Goal: Information Seeking & Learning: Learn about a topic

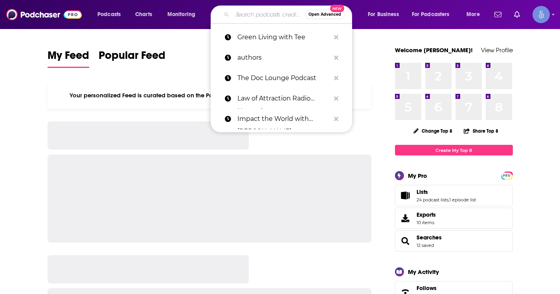
click at [252, 20] on input "Search podcasts, credits, & more..." at bounding box center [268, 14] width 73 height 13
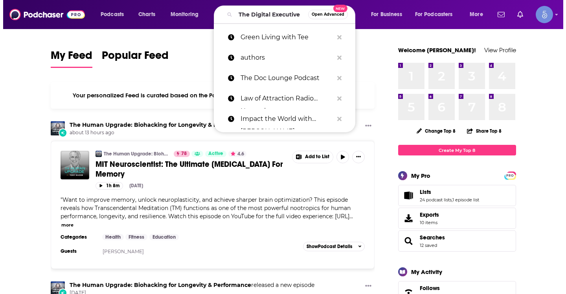
scroll to position [0, 11]
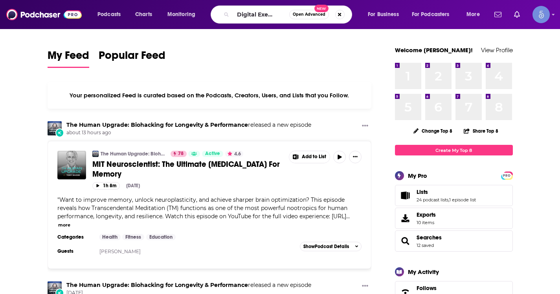
type input "The Digital Executive"
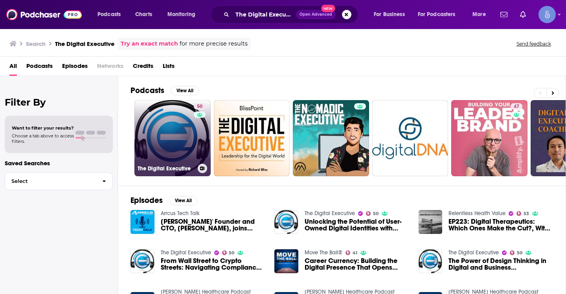
click at [181, 139] on link "50 The Digital Executive" at bounding box center [172, 138] width 76 height 76
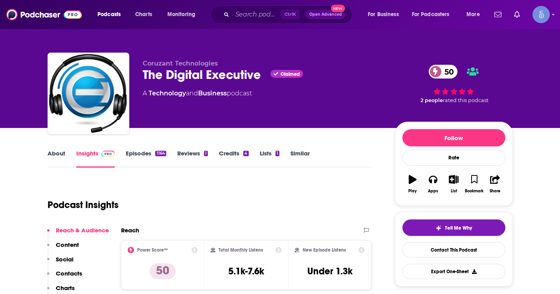
click at [58, 157] on link "About" at bounding box center [57, 159] width 18 height 18
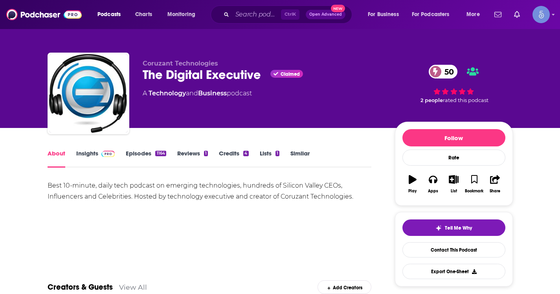
click at [92, 153] on link "Insights" at bounding box center [95, 159] width 39 height 18
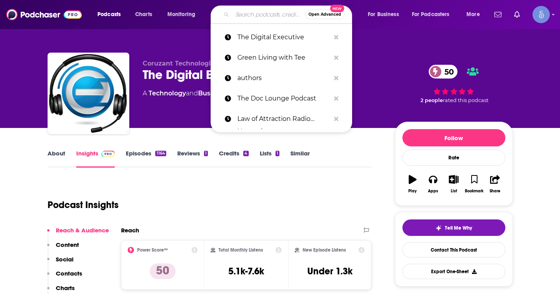
click at [251, 13] on input "Search podcasts, credits, & more..." at bounding box center [268, 14] width 73 height 13
click at [251, 16] on input "Search podcasts, credits, & more..." at bounding box center [268, 14] width 73 height 13
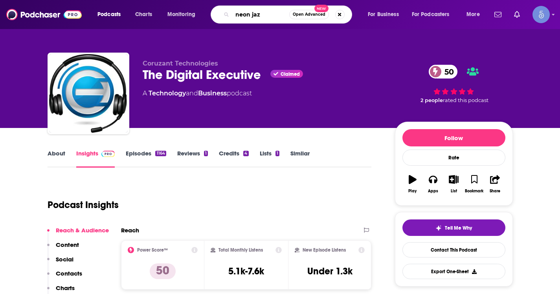
type input "neon jazz"
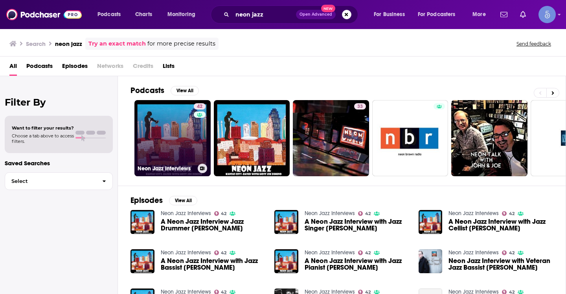
click at [185, 121] on link "42 Neon Jazz Interviews" at bounding box center [172, 138] width 76 height 76
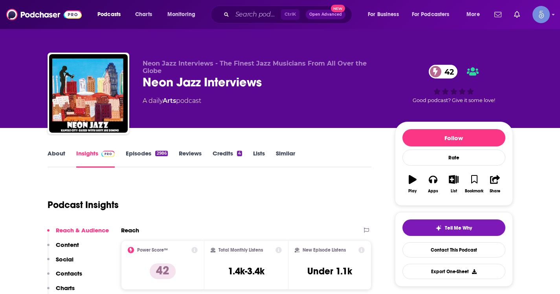
click at [60, 155] on link "About" at bounding box center [57, 159] width 18 height 18
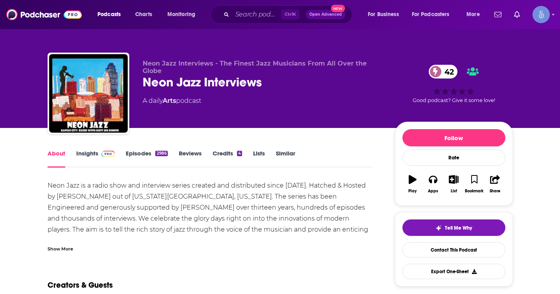
click at [85, 154] on link "Insights" at bounding box center [95, 159] width 39 height 18
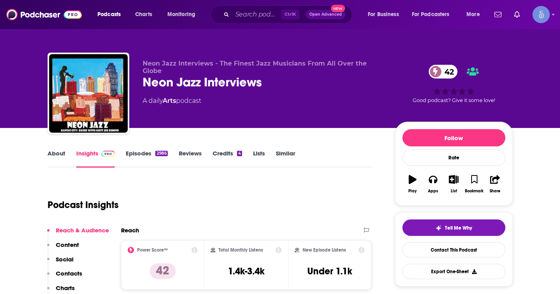
click at [54, 153] on link "About" at bounding box center [57, 159] width 18 height 18
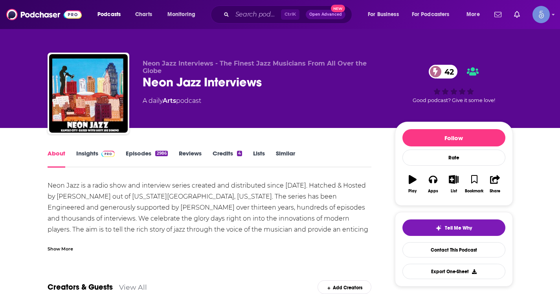
click at [67, 247] on div "Show More" at bounding box center [61, 248] width 26 height 7
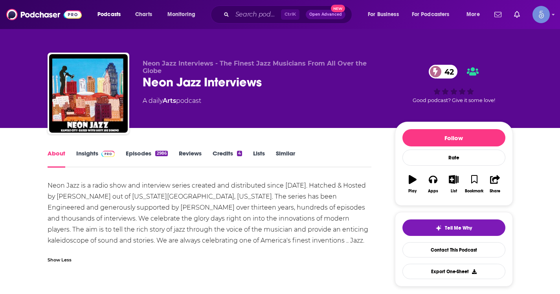
click at [102, 153] on img at bounding box center [108, 154] width 14 height 6
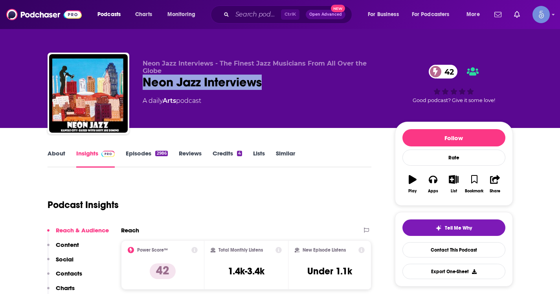
drag, startPoint x: 262, startPoint y: 80, endPoint x: 143, endPoint y: 90, distance: 119.8
click at [143, 90] on div "Neon Jazz Interviews - The Finest Jazz Musicians From All Over the Globe Neon J…" at bounding box center [263, 91] width 240 height 63
copy h2 "Neon Jazz Interviews"
click at [60, 158] on link "About" at bounding box center [57, 159] width 18 height 18
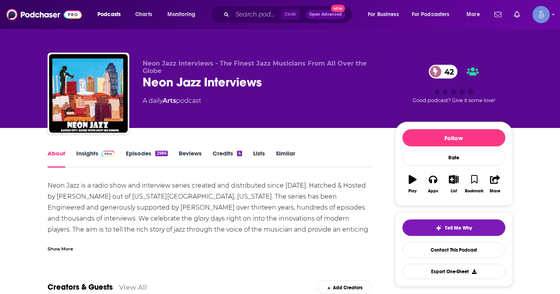
click at [61, 247] on div "Show More" at bounding box center [61, 248] width 26 height 7
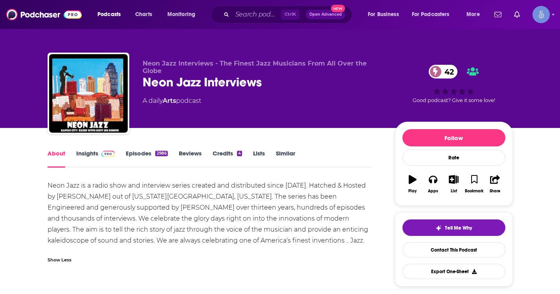
click at [129, 157] on link "Episodes 2986" at bounding box center [147, 159] width 42 height 18
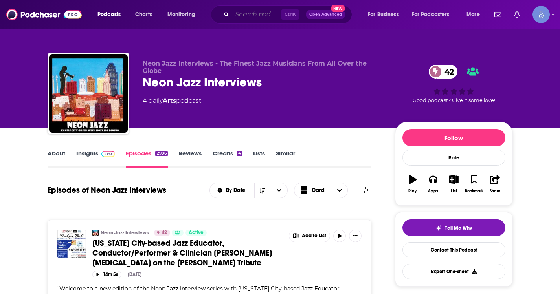
click at [251, 15] on input "Search podcasts, credits, & more..." at bounding box center [256, 14] width 49 height 13
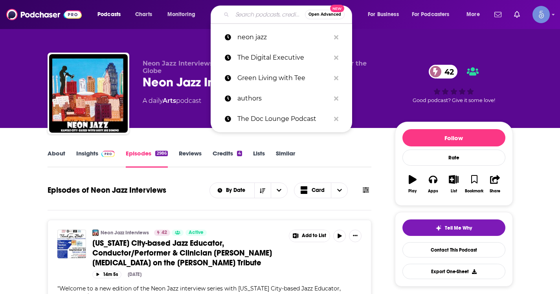
paste input "Famous Interviews with [PERSON_NAME]"
type input "Famous Interviews with [PERSON_NAME]"
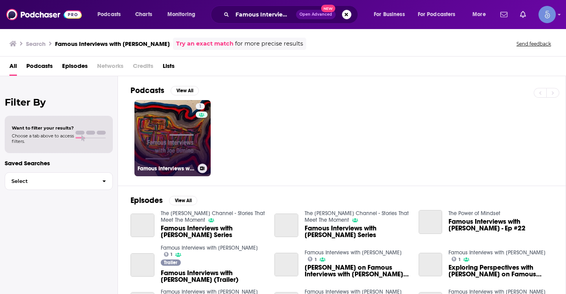
click at [174, 140] on link "1 Famous Interviews with [PERSON_NAME]" at bounding box center [172, 138] width 76 height 76
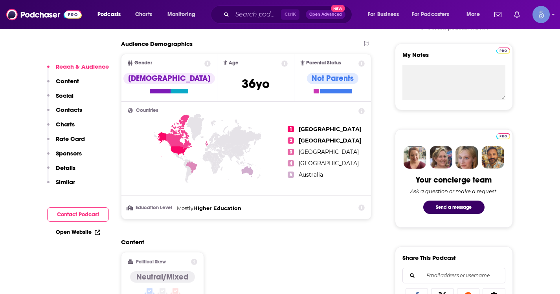
scroll to position [550, 0]
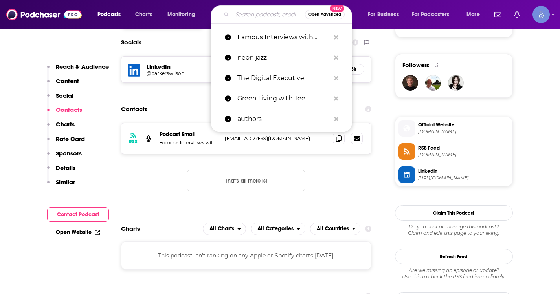
click at [244, 18] on input "Search podcasts, credits, & more..." at bounding box center [268, 14] width 73 height 13
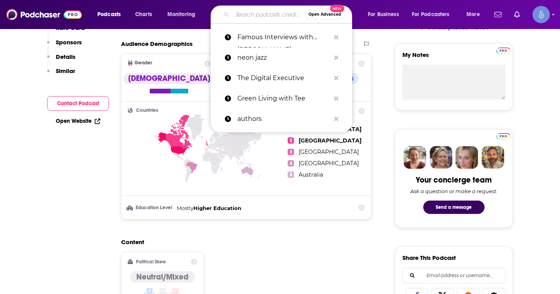
scroll to position [0, 0]
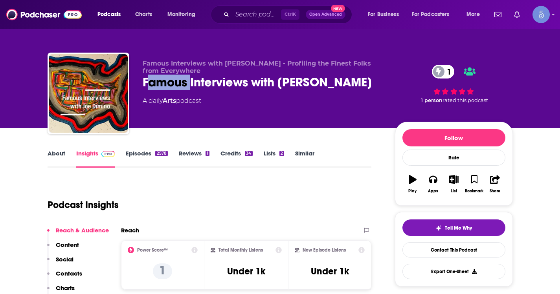
drag, startPoint x: 146, startPoint y: 86, endPoint x: 192, endPoint y: 83, distance: 45.7
click at [192, 83] on div "Famous Interviews with [PERSON_NAME] 1" at bounding box center [263, 82] width 240 height 15
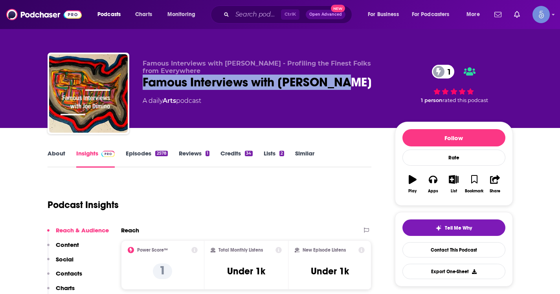
drag, startPoint x: 147, startPoint y: 83, endPoint x: 348, endPoint y: 90, distance: 201.2
click at [348, 90] on div "Famous Interviews with [PERSON_NAME] - Profiling the Finest Folks from Everywhe…" at bounding box center [280, 95] width 465 height 85
copy h2 "Famous Interviews with [PERSON_NAME]"
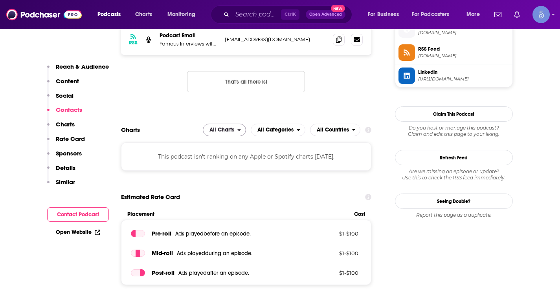
scroll to position [668, 0]
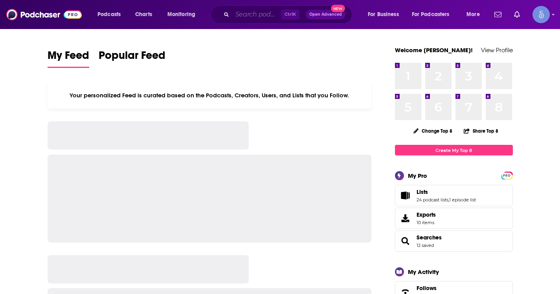
click at [253, 12] on input "Search podcasts, credits, & more..." at bounding box center [256, 14] width 49 height 13
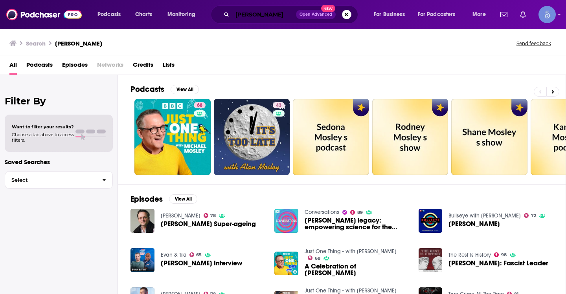
click at [274, 12] on input "mosley" at bounding box center [264, 14] width 64 height 13
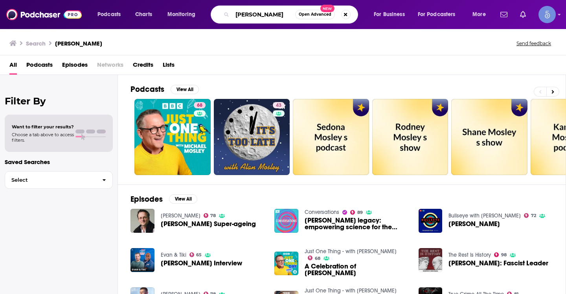
click at [274, 11] on input "mosley" at bounding box center [263, 14] width 63 height 13
paste input "Michael M"
type input "Michael Mosley"
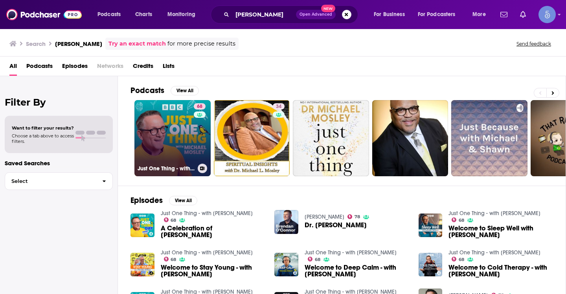
click at [159, 139] on link "68 Just One Thing - with Michael Mosley" at bounding box center [172, 138] width 76 height 76
